Goal: Task Accomplishment & Management: Use online tool/utility

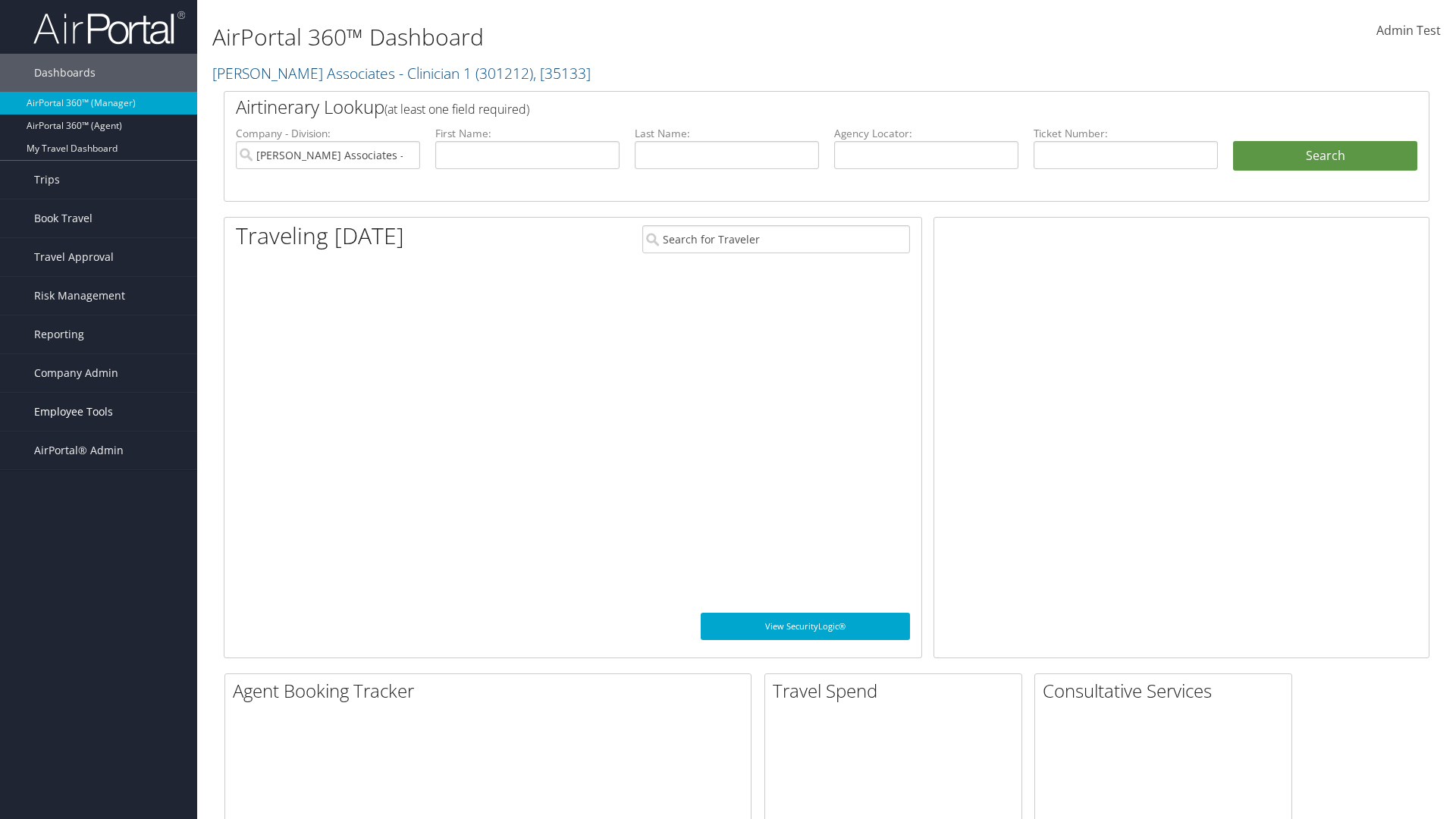
click at [99, 412] on span "Employee Tools" at bounding box center [73, 411] width 79 height 38
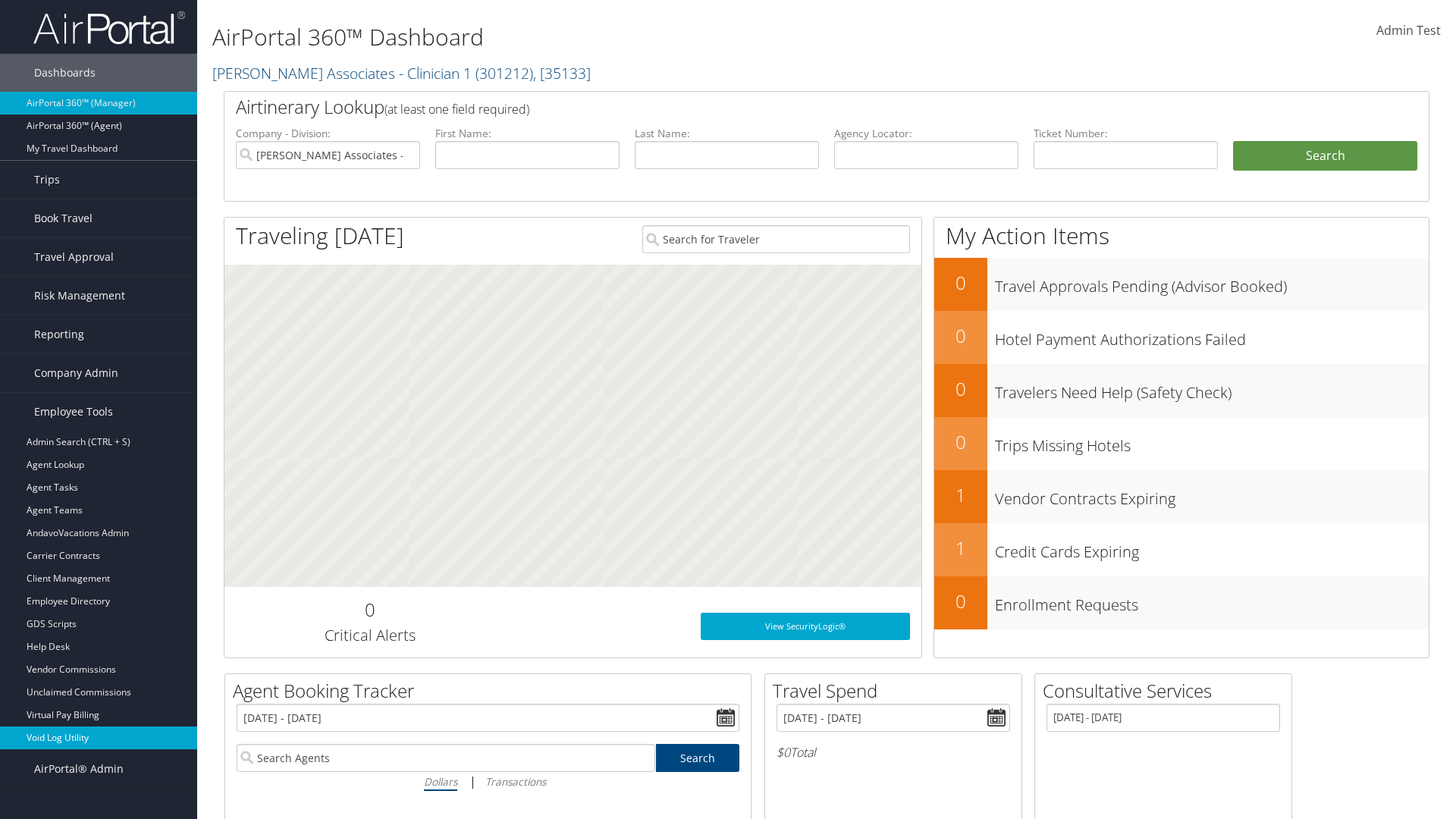
click at [99, 738] on link "Void Log Utility" at bounding box center [99, 737] width 197 height 22
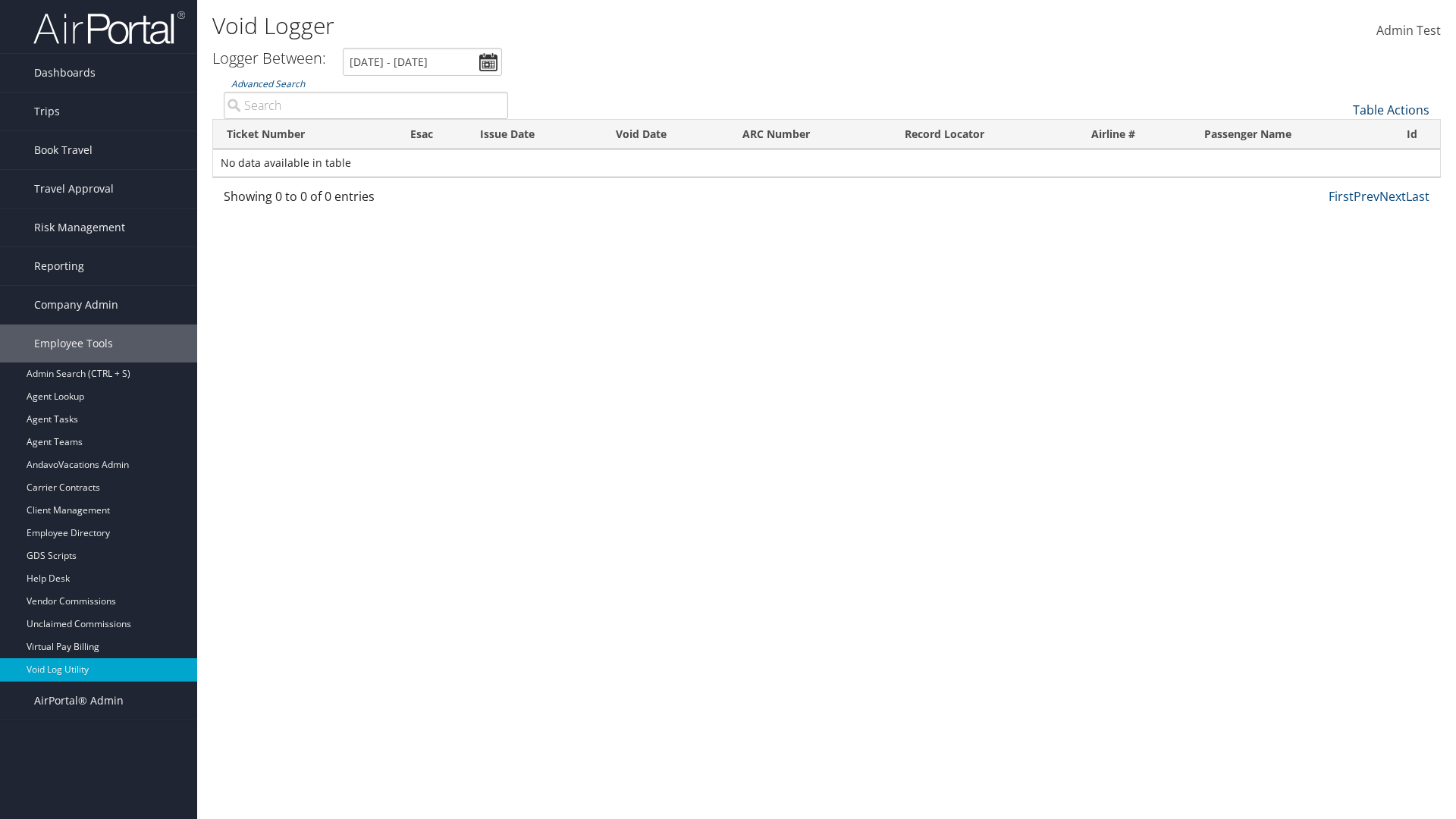
click at [1390, 110] on link "Table Actions" at bounding box center [1390, 110] width 76 height 17
click at [1340, 133] on link "Export as CSV" at bounding box center [1340, 133] width 200 height 25
click at [1390, 110] on link "Table Actions" at bounding box center [1390, 110] width 76 height 17
click at [1340, 135] on link "Ticket Number" at bounding box center [1340, 134] width 200 height 25
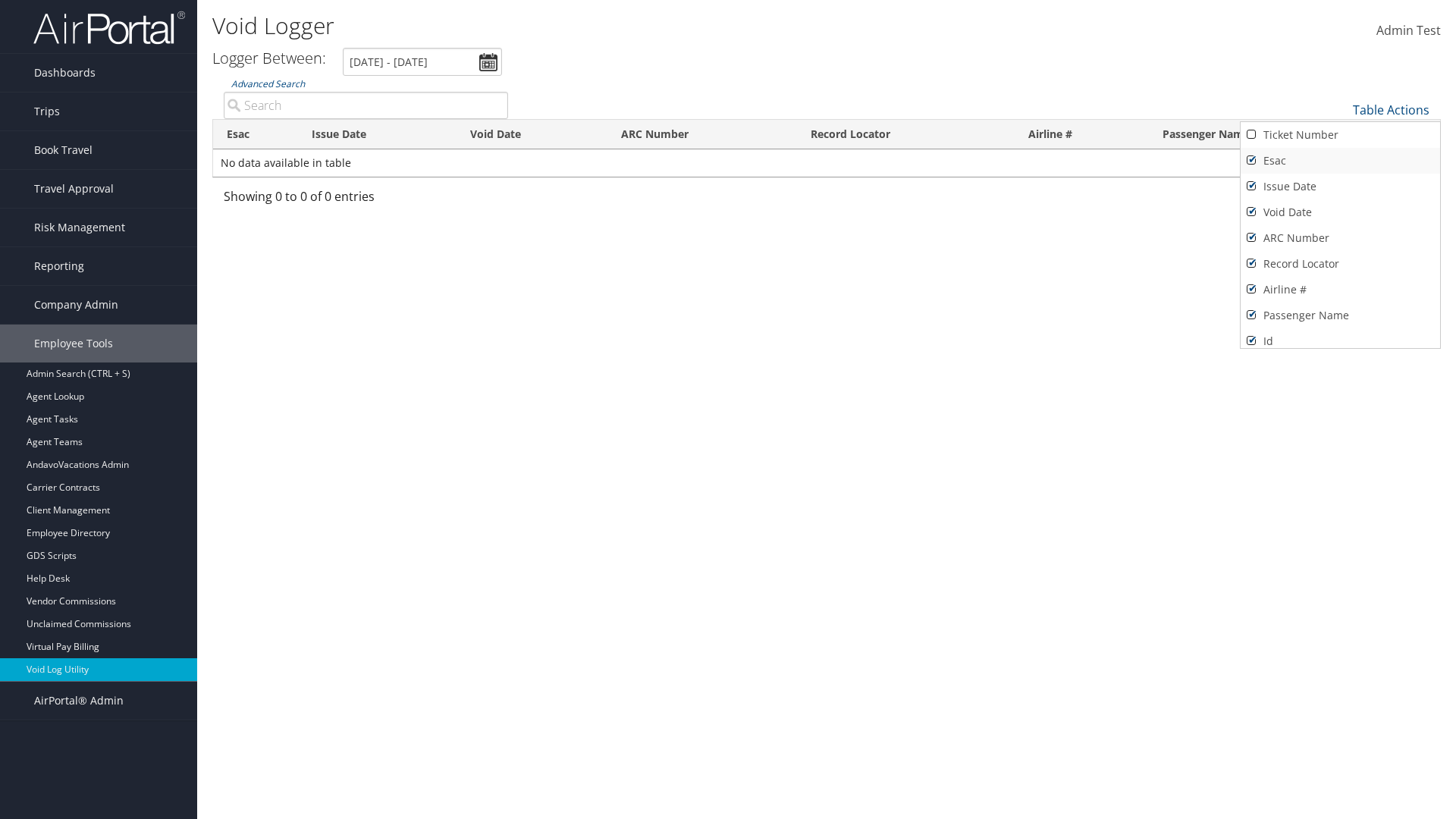
click at [1340, 187] on link "Issue Date" at bounding box center [1340, 186] width 200 height 25
click at [1340, 160] on link "Esac" at bounding box center [1340, 160] width 200 height 25
click at [1340, 212] on link "Void Date" at bounding box center [1340, 212] width 200 height 25
click at [1340, 238] on link "ARC Number" at bounding box center [1340, 238] width 200 height 25
click at [1340, 264] on link "Record Locator" at bounding box center [1340, 263] width 200 height 25
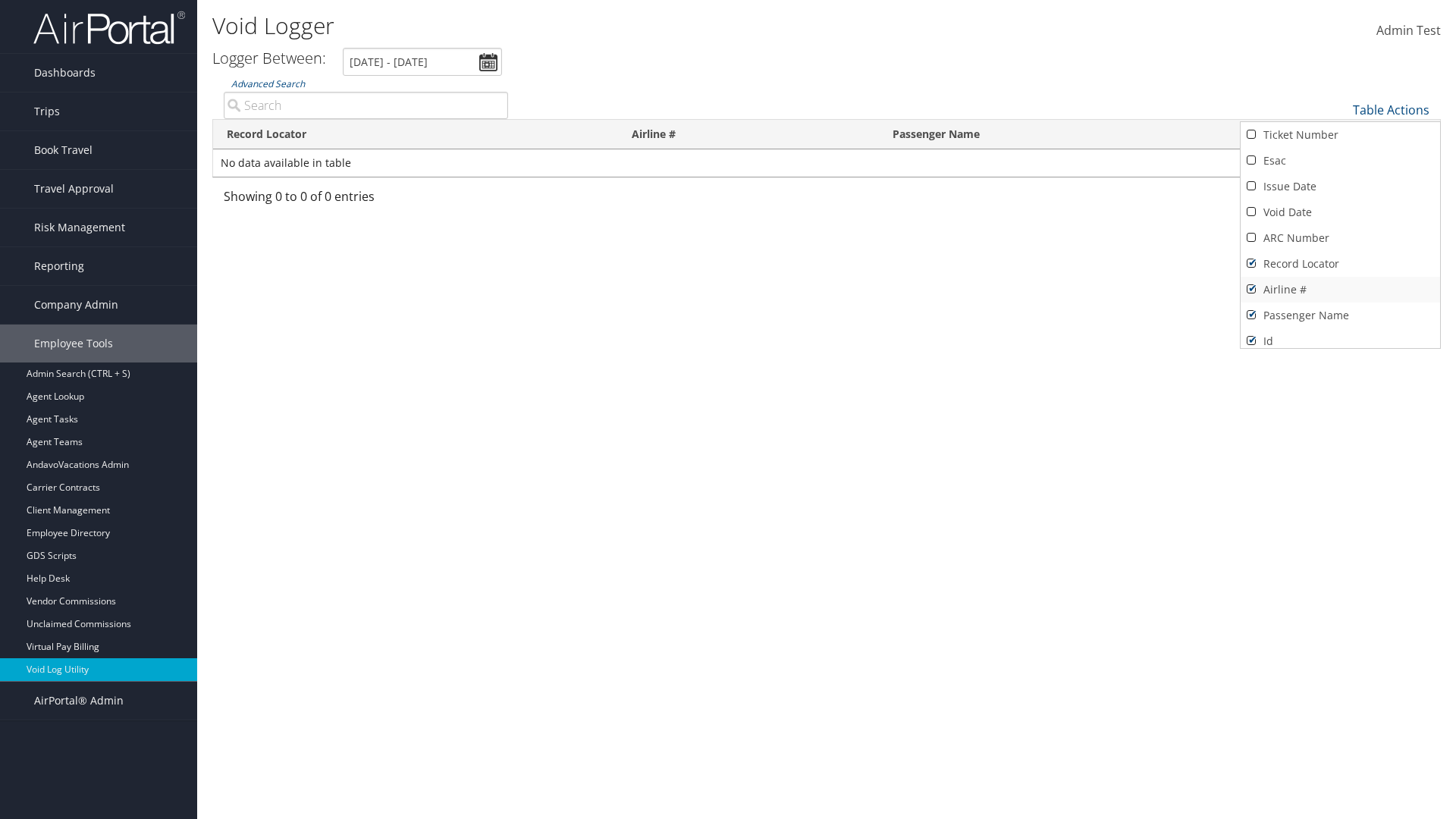
click at [1340, 290] on link "Airline #" at bounding box center [1340, 289] width 200 height 25
click at [1340, 315] on link "Passenger Name" at bounding box center [1340, 315] width 200 height 25
click at [728, 410] on div at bounding box center [728, 410] width 1456 height 819
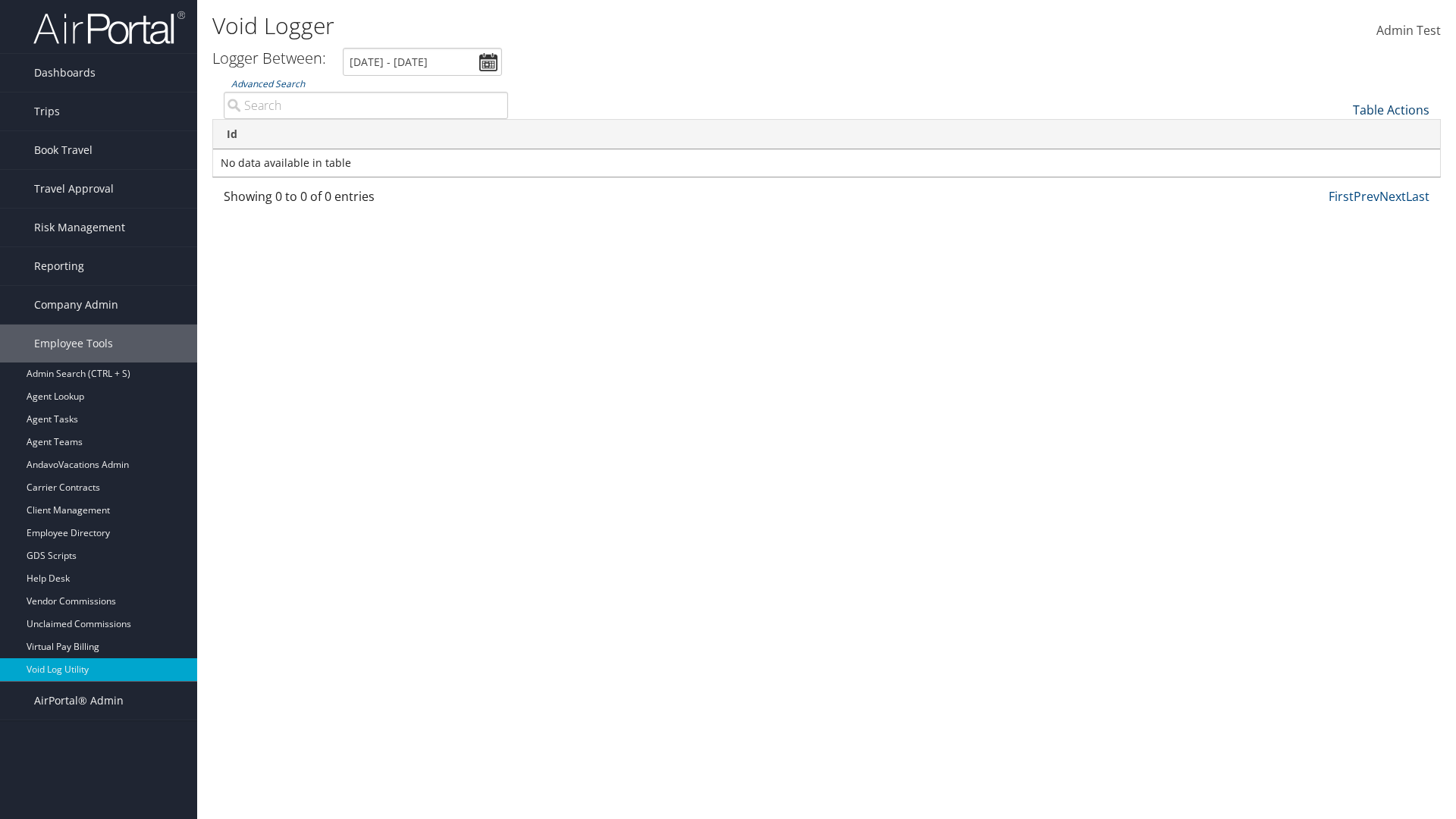
click at [1390, 110] on link "Table Actions" at bounding box center [1390, 110] width 76 height 17
click at [1340, 135] on link "Ticket Number" at bounding box center [1340, 134] width 200 height 25
click at [1340, 187] on link "Issue Date" at bounding box center [1340, 186] width 200 height 25
click at [1340, 160] on link "Esac" at bounding box center [1340, 160] width 200 height 25
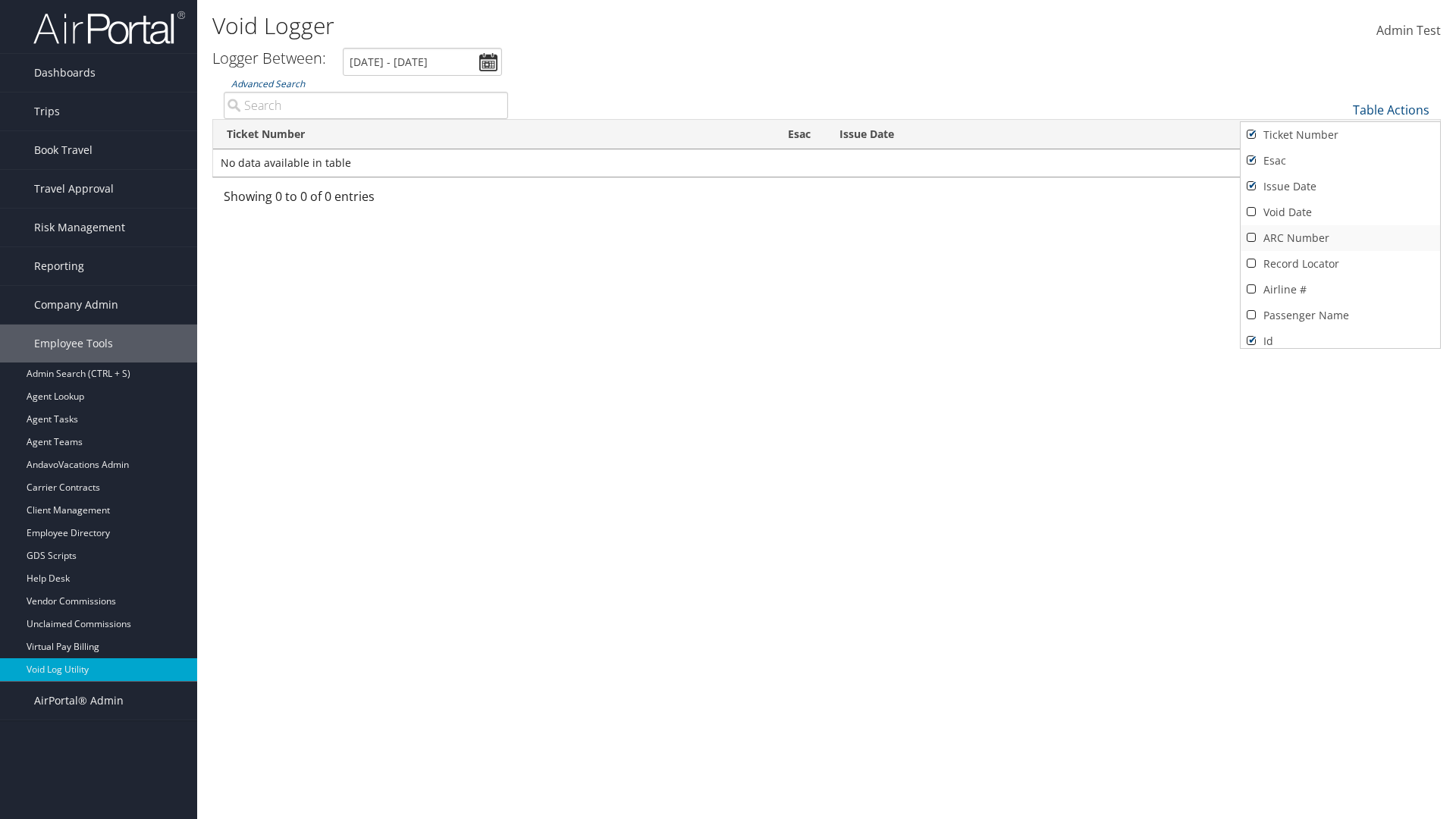
click at [1340, 212] on link "Void Date" at bounding box center [1340, 212] width 200 height 25
click at [1340, 238] on link "ARC Number" at bounding box center [1340, 238] width 200 height 25
click at [1340, 264] on link "Record Locator" at bounding box center [1340, 263] width 200 height 25
click at [1340, 290] on link "Airline #" at bounding box center [1340, 289] width 200 height 25
click at [1340, 315] on link "Passenger Name" at bounding box center [1340, 315] width 200 height 25
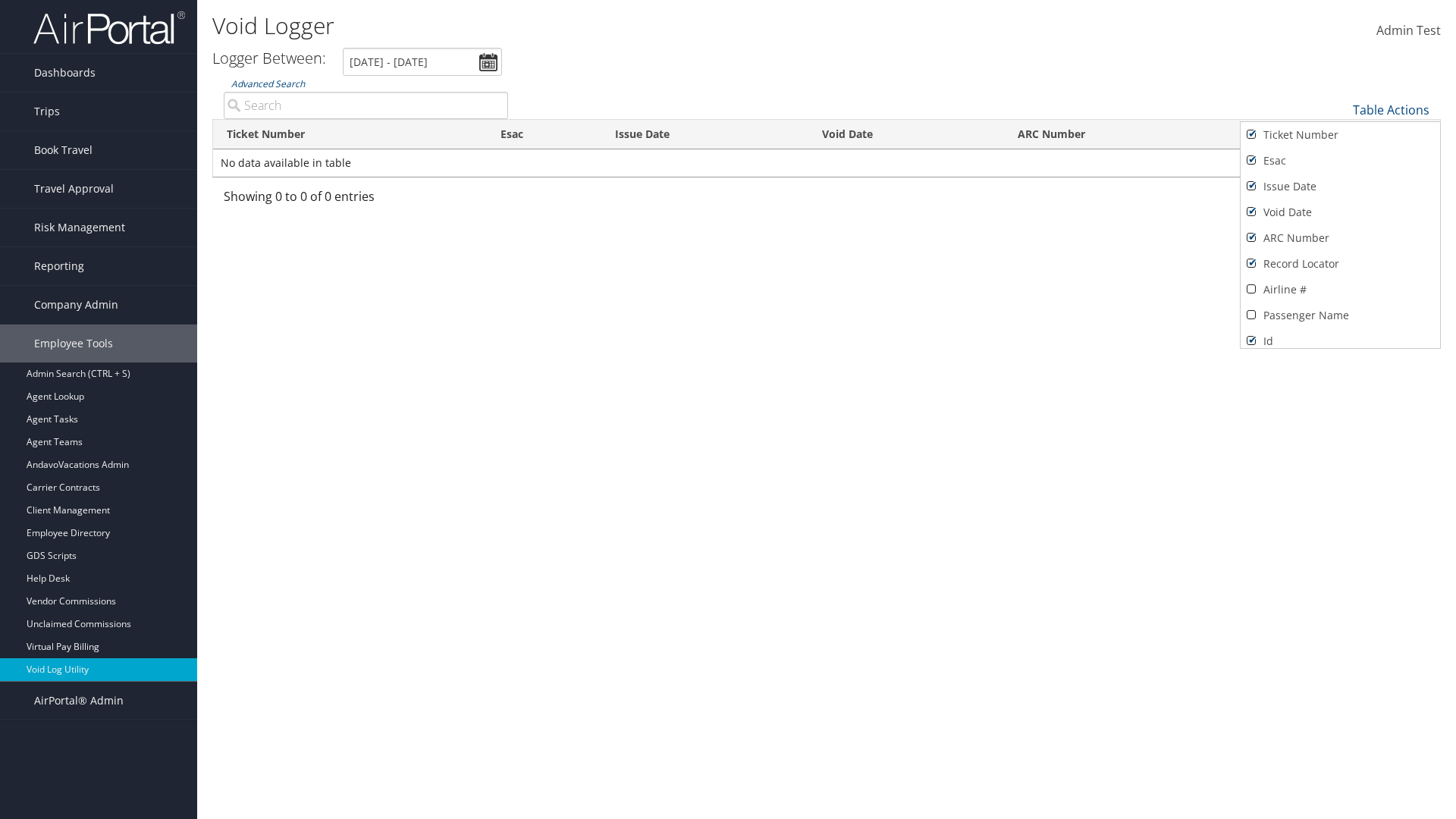
click at [728, 410] on div at bounding box center [728, 410] width 1456 height 819
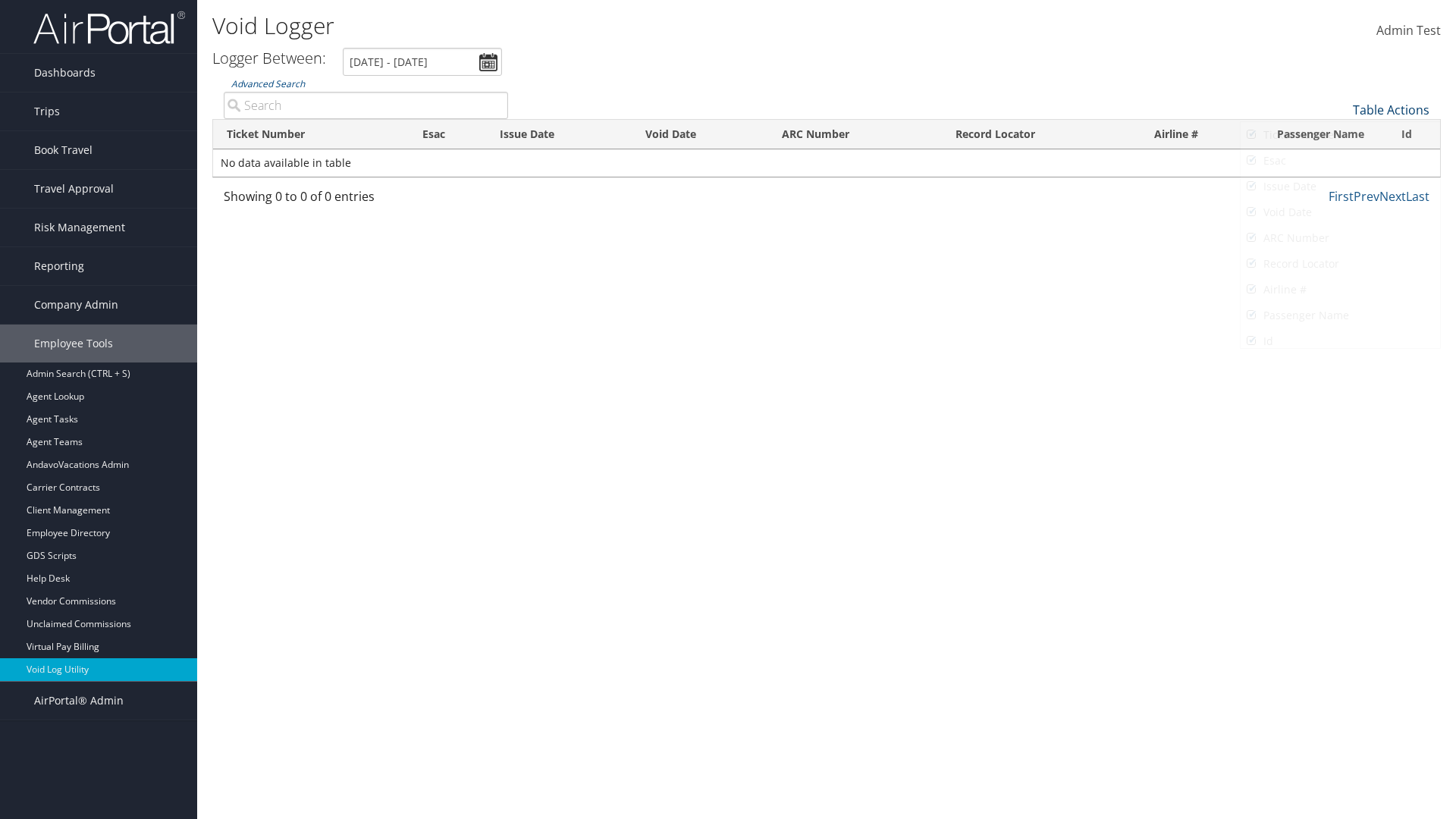
click at [1390, 110] on link "Table Actions" at bounding box center [1390, 110] width 76 height 17
click at [1340, 160] on link "25" at bounding box center [1340, 160] width 200 height 25
